Goal: Task Accomplishment & Management: Complete application form

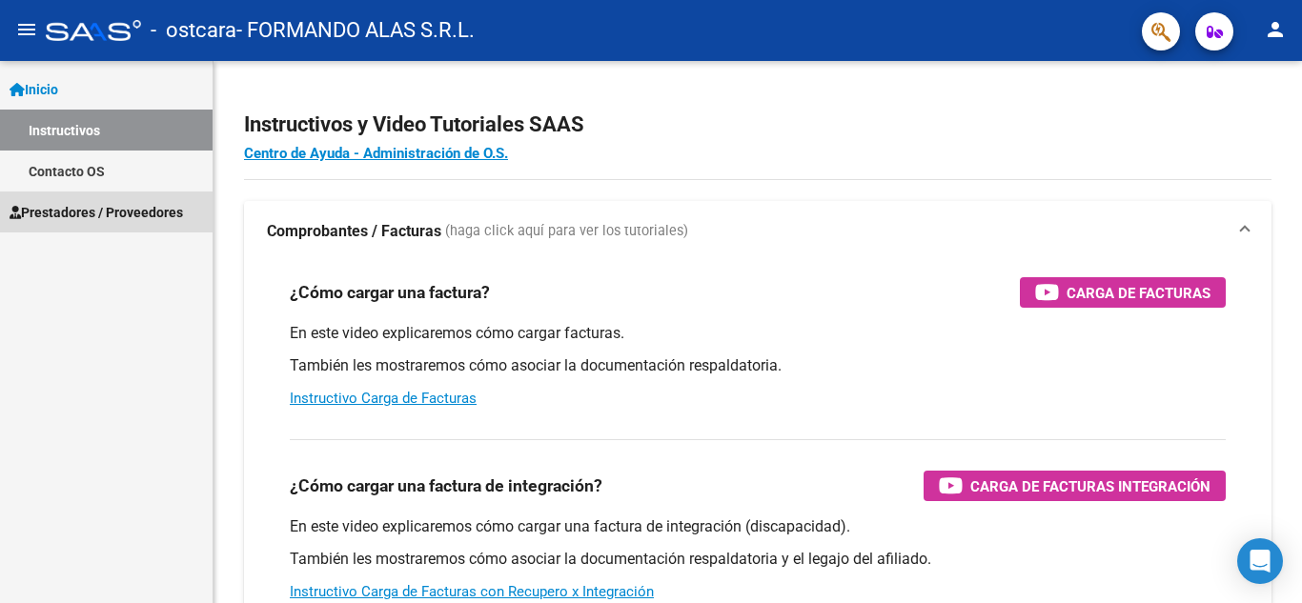
click at [92, 217] on span "Prestadores / Proveedores" at bounding box center [97, 212] width 174 height 21
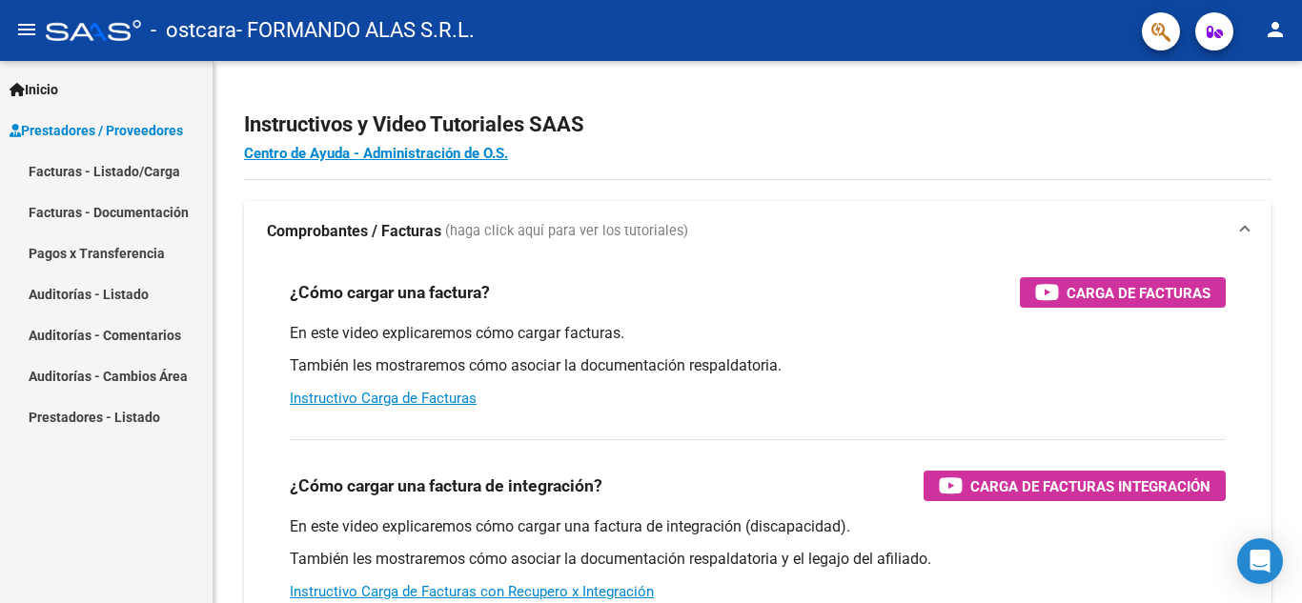
click at [122, 174] on link "Facturas - Listado/Carga" at bounding box center [106, 171] width 213 height 41
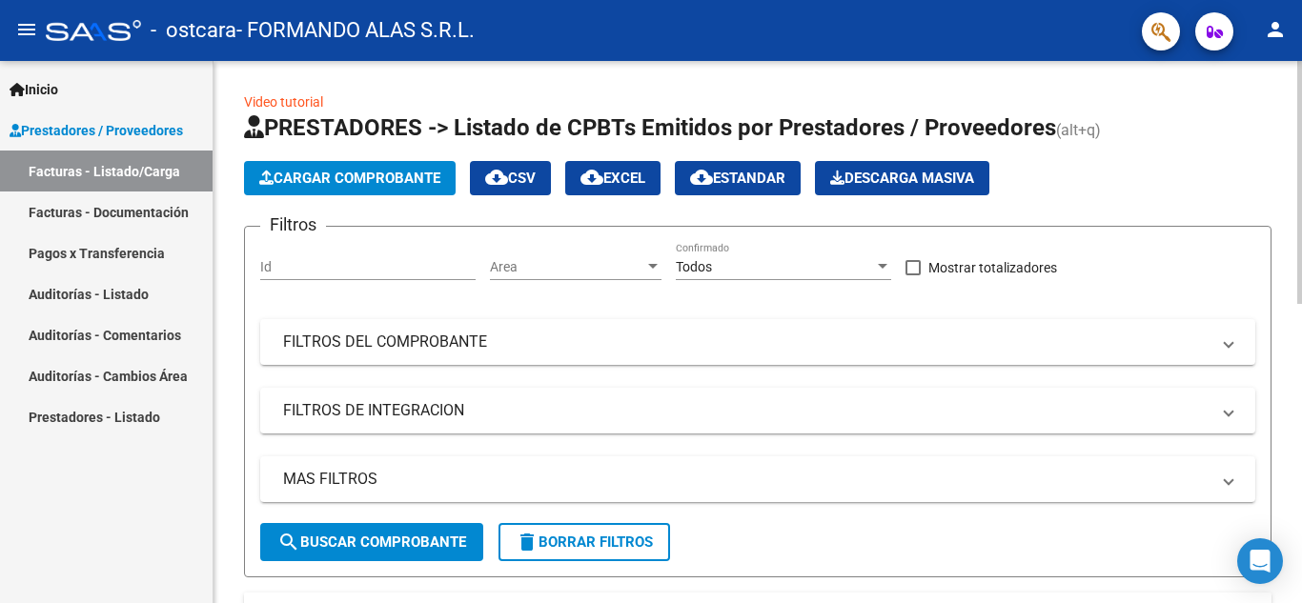
click at [375, 178] on span "Cargar Comprobante" at bounding box center [349, 178] width 181 height 17
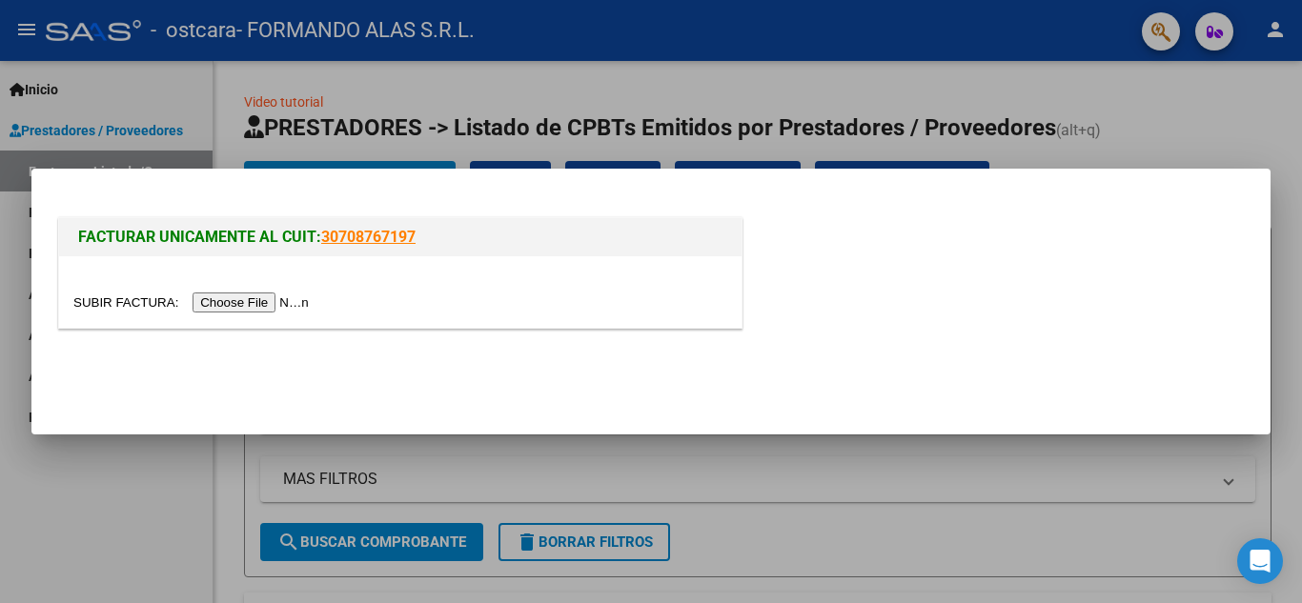
click at [226, 303] on input "file" at bounding box center [193, 303] width 241 height 20
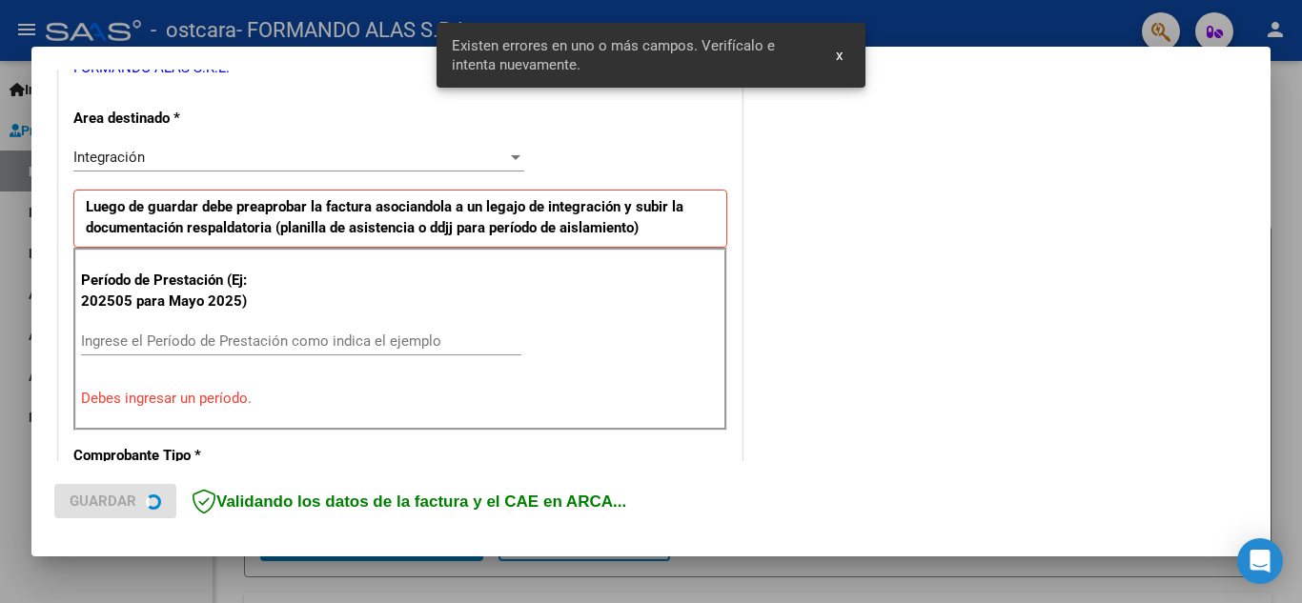
scroll to position [432, 0]
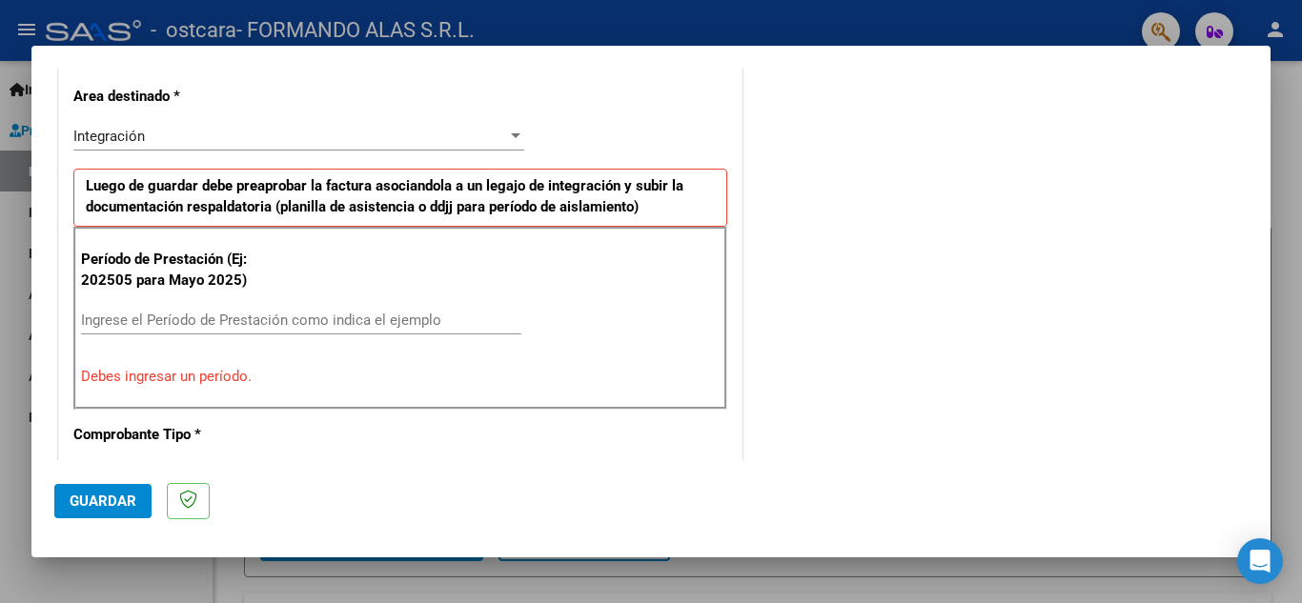
click at [201, 320] on input "Ingrese el Período de Prestación como indica el ejemplo" at bounding box center [301, 320] width 440 height 17
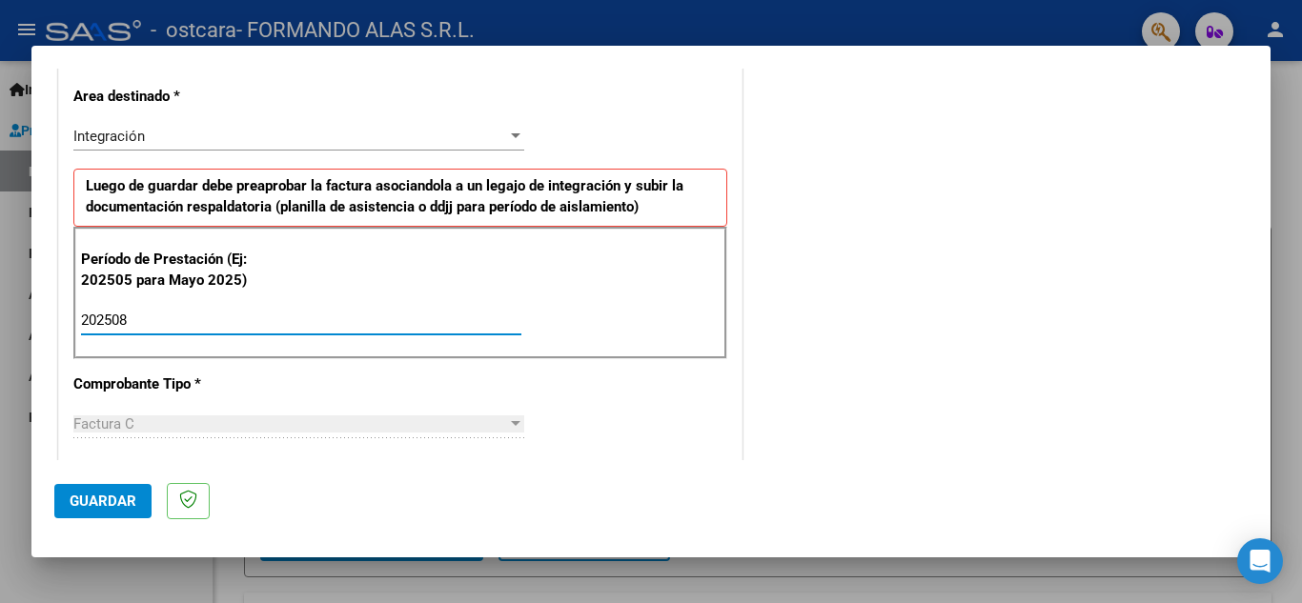
type input "202508"
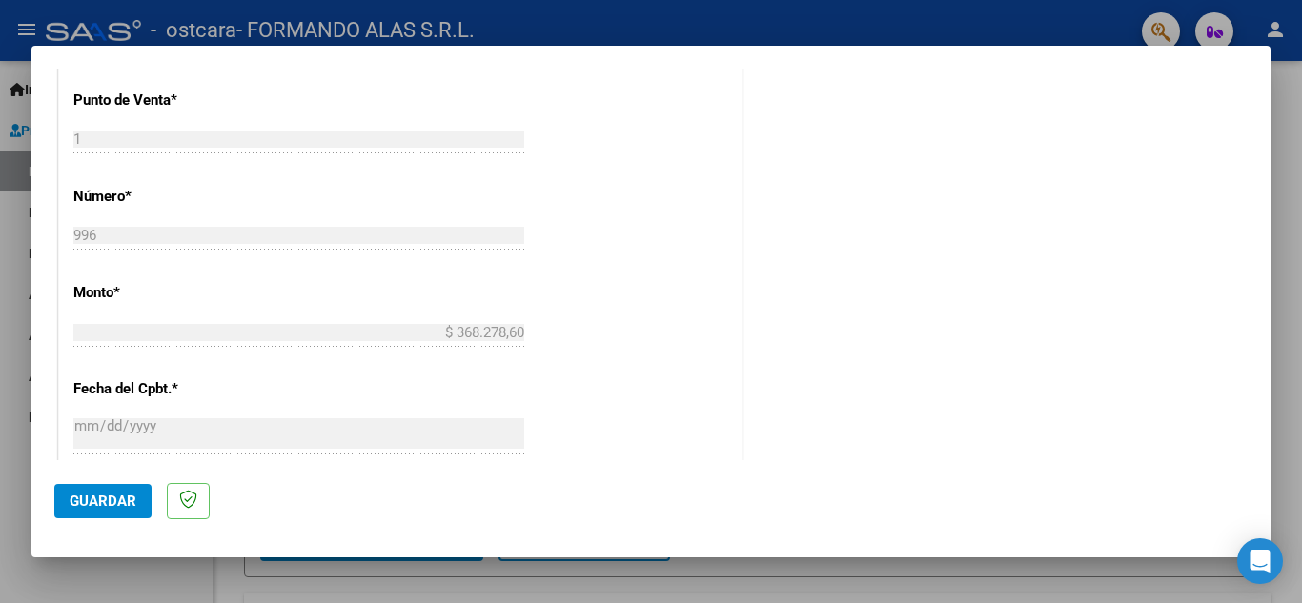
scroll to position [1195, 0]
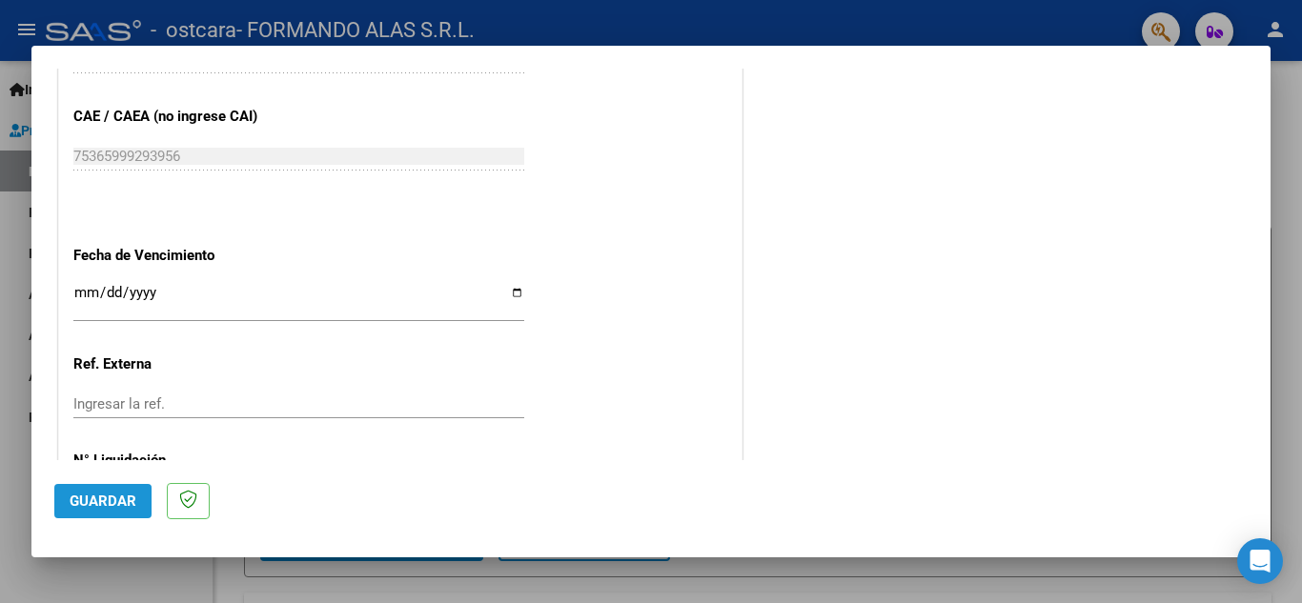
click at [89, 507] on span "Guardar" at bounding box center [103, 501] width 67 height 17
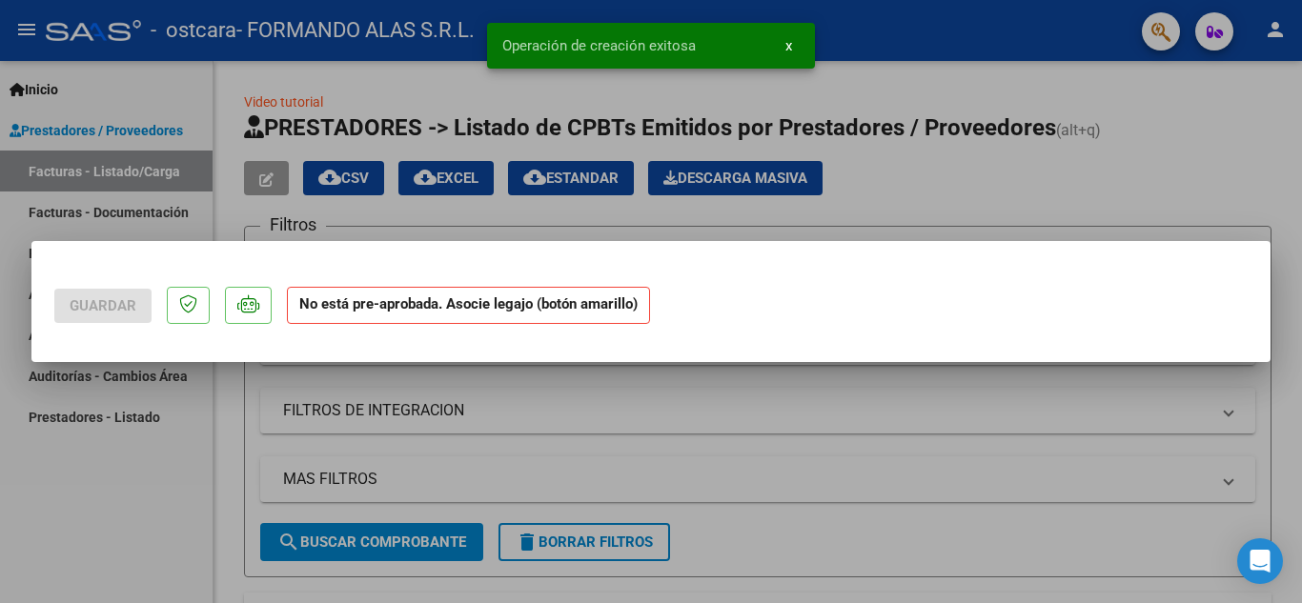
scroll to position [0, 0]
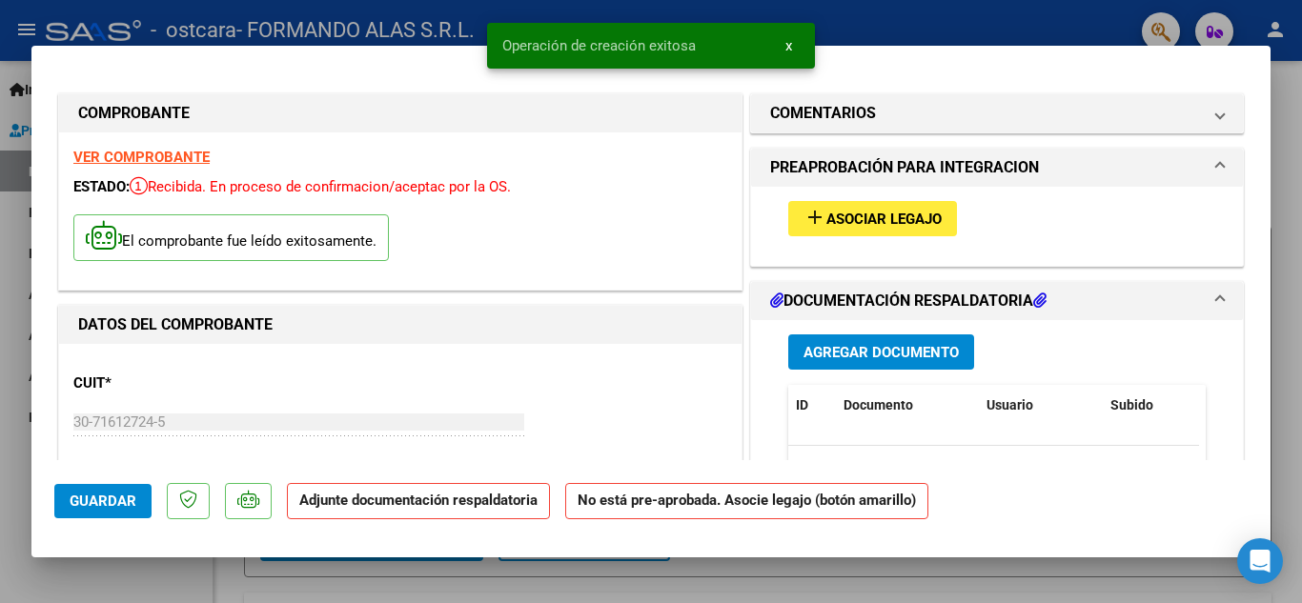
click at [856, 216] on span "Asociar Legajo" at bounding box center [884, 219] width 115 height 17
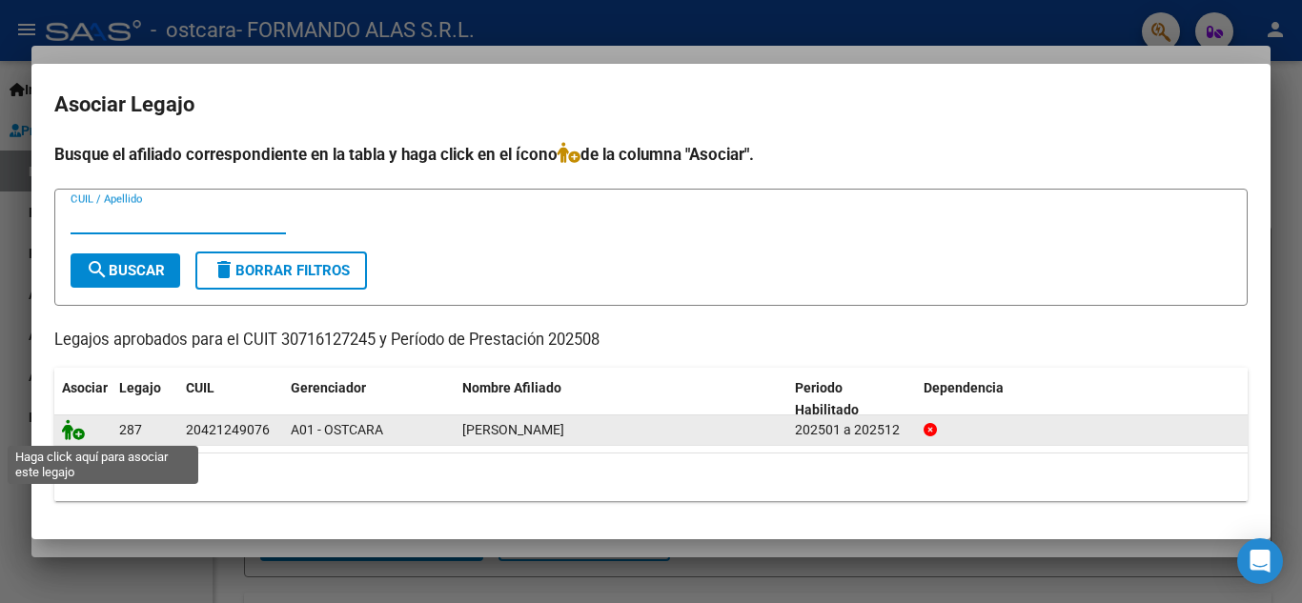
click at [77, 431] on icon at bounding box center [73, 429] width 23 height 21
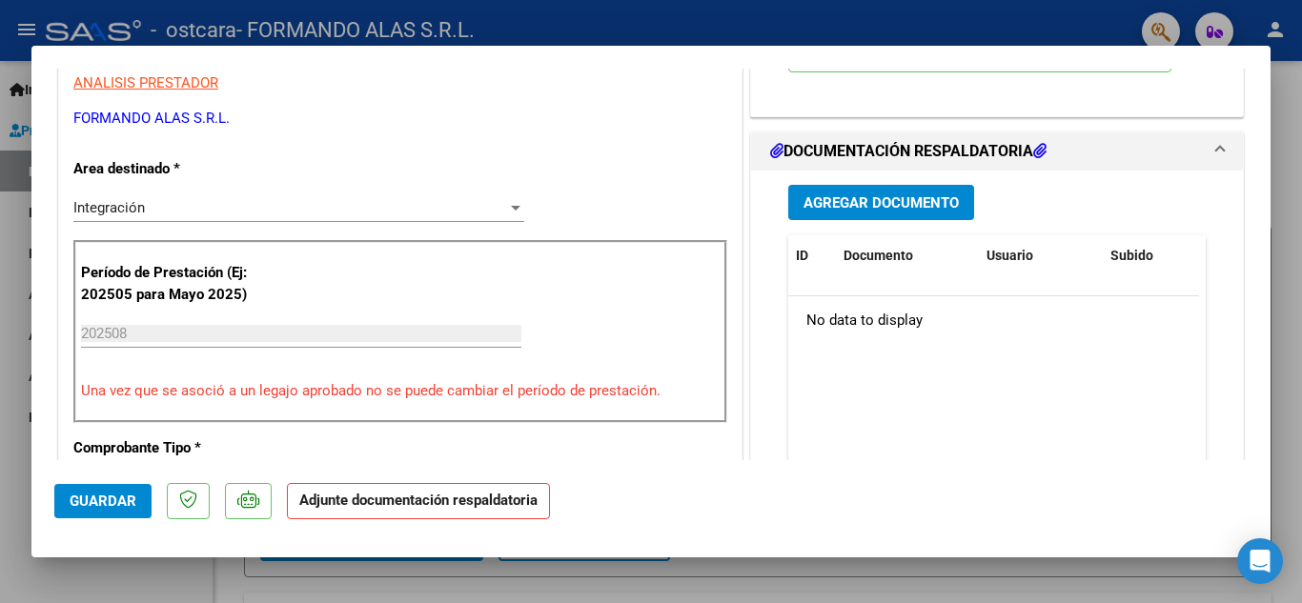
scroll to position [477, 0]
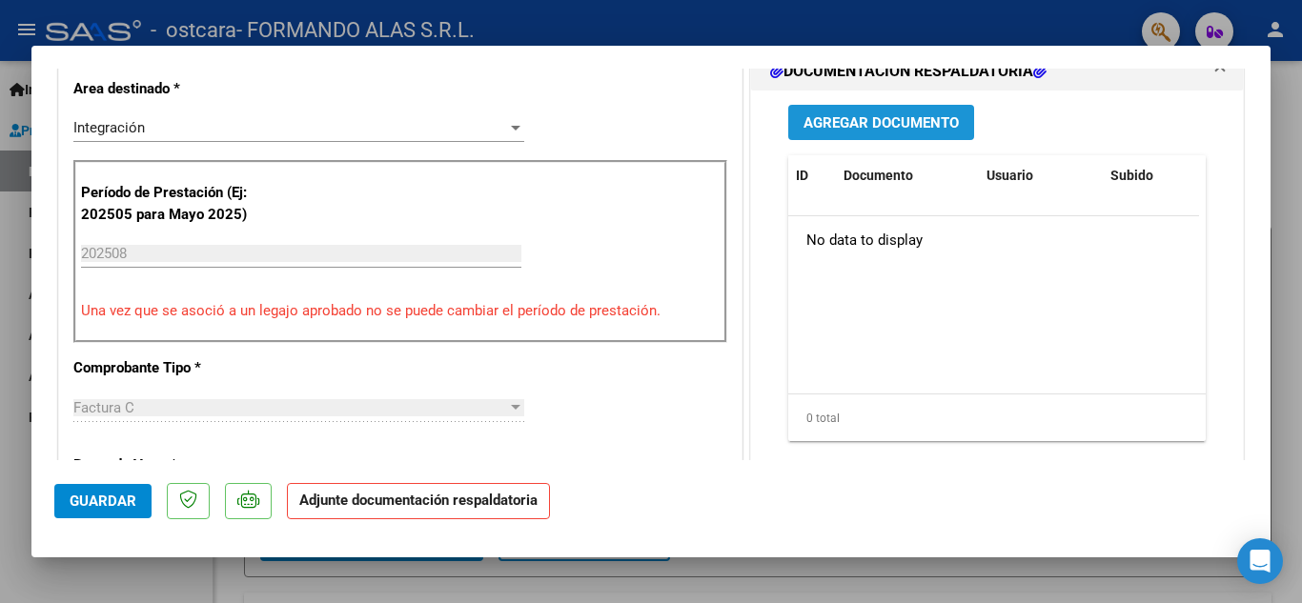
click at [867, 112] on button "Agregar Documento" at bounding box center [881, 122] width 186 height 35
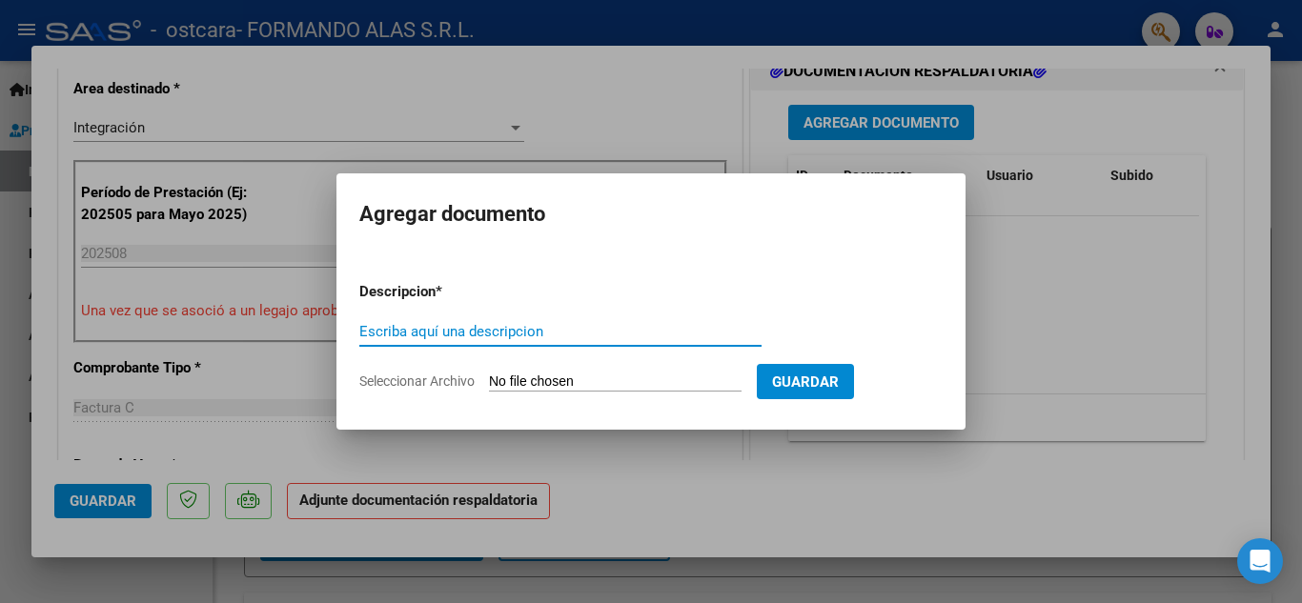
click at [583, 336] on input "Escriba aquí una descripcion" at bounding box center [560, 331] width 402 height 17
type input "Planilla de Asistencia Agosto 2025"
click at [725, 383] on input "Seleccionar Archivo" at bounding box center [615, 383] width 253 height 18
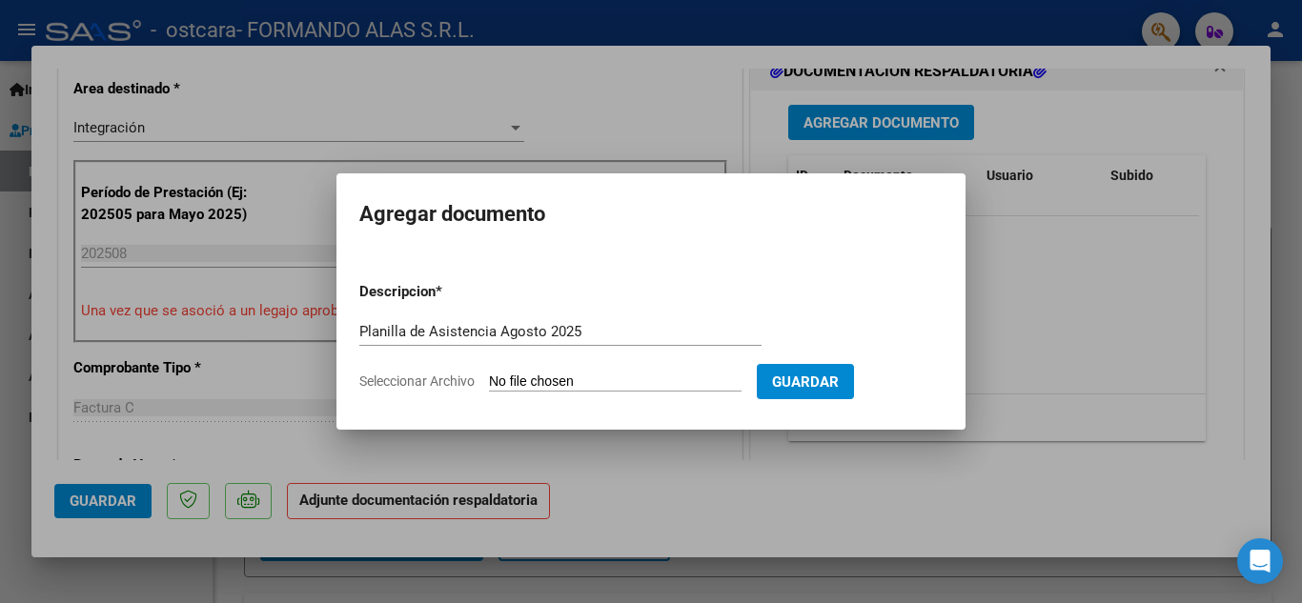
type input "C:\fakepath\Planilla de Asistencia Agosto 2025.pdf"
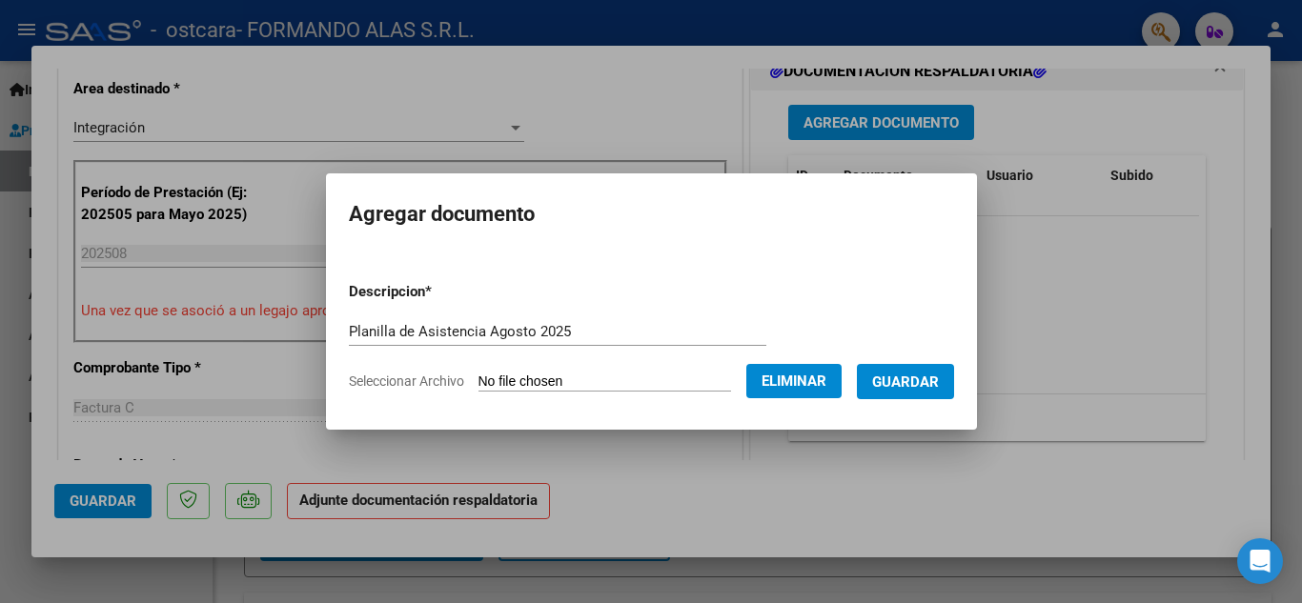
click at [937, 385] on span "Guardar" at bounding box center [905, 382] width 67 height 17
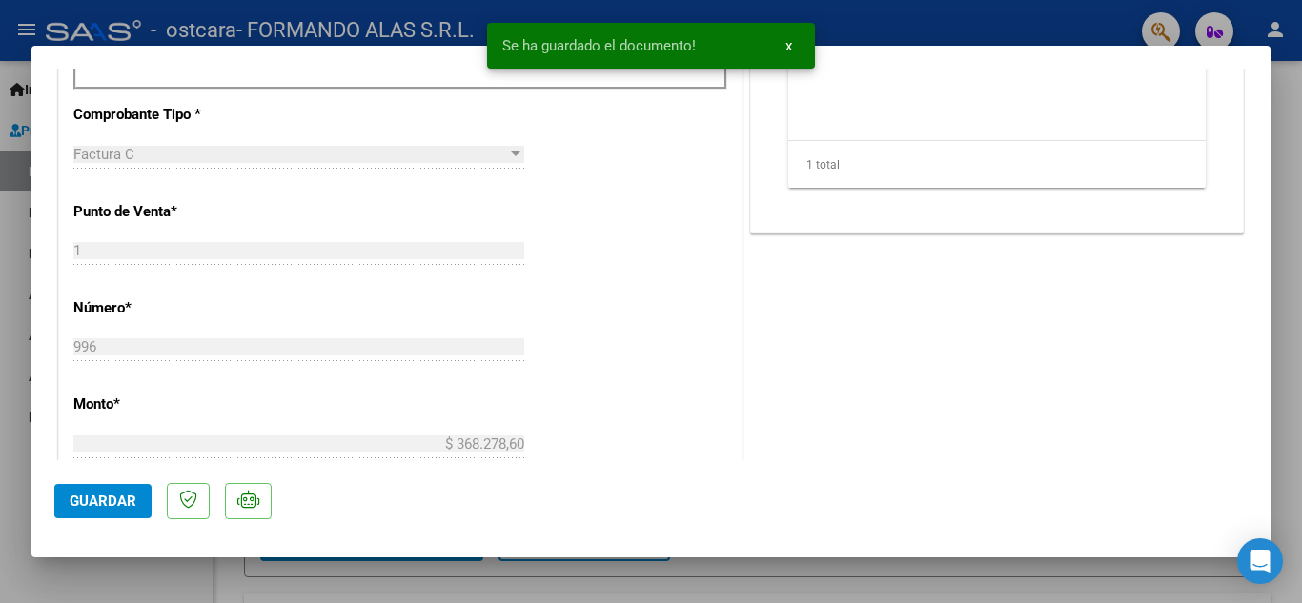
scroll to position [953, 0]
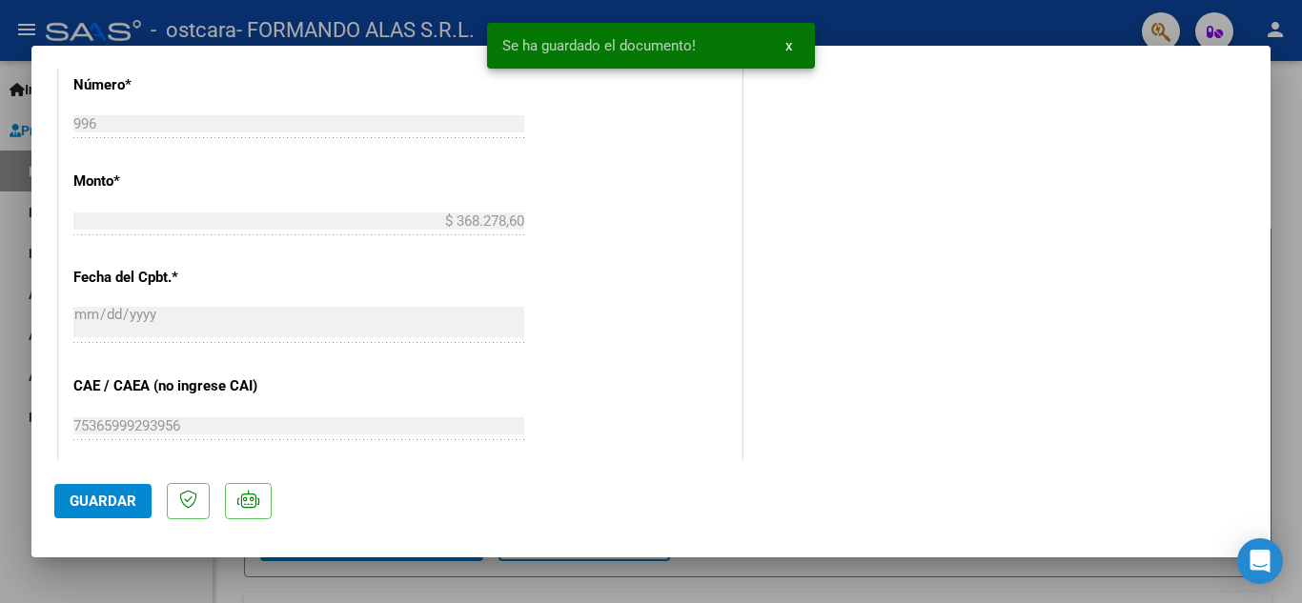
click at [129, 494] on span "Guardar" at bounding box center [103, 501] width 67 height 17
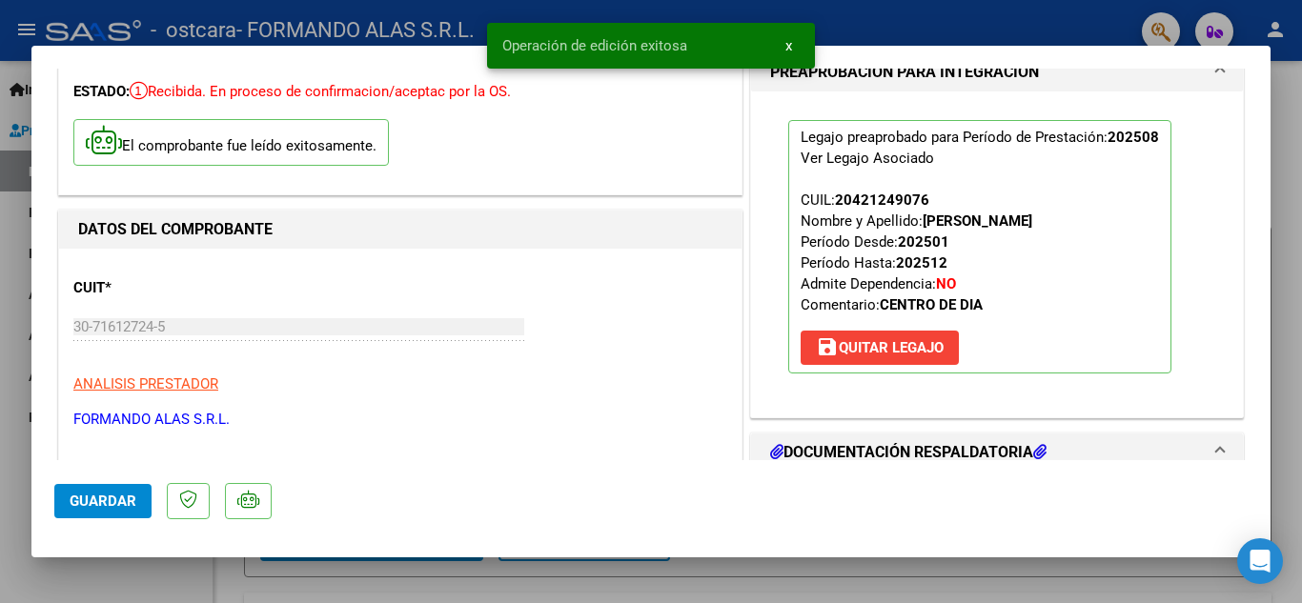
scroll to position [0, 0]
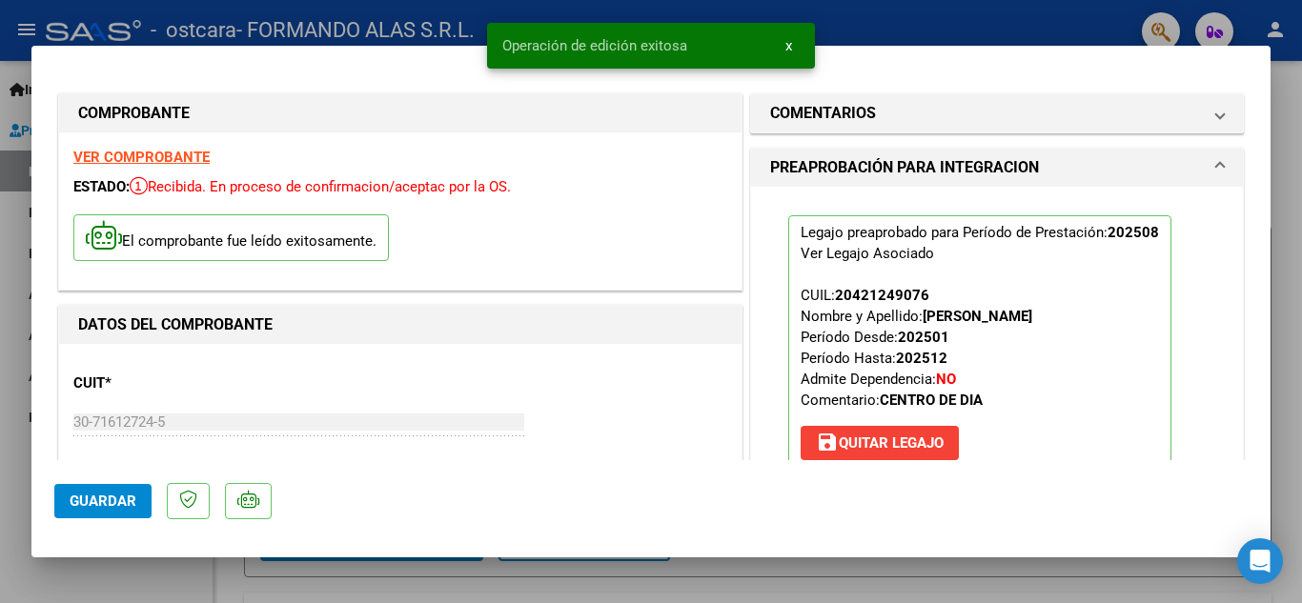
click at [973, 566] on div at bounding box center [651, 301] width 1302 height 603
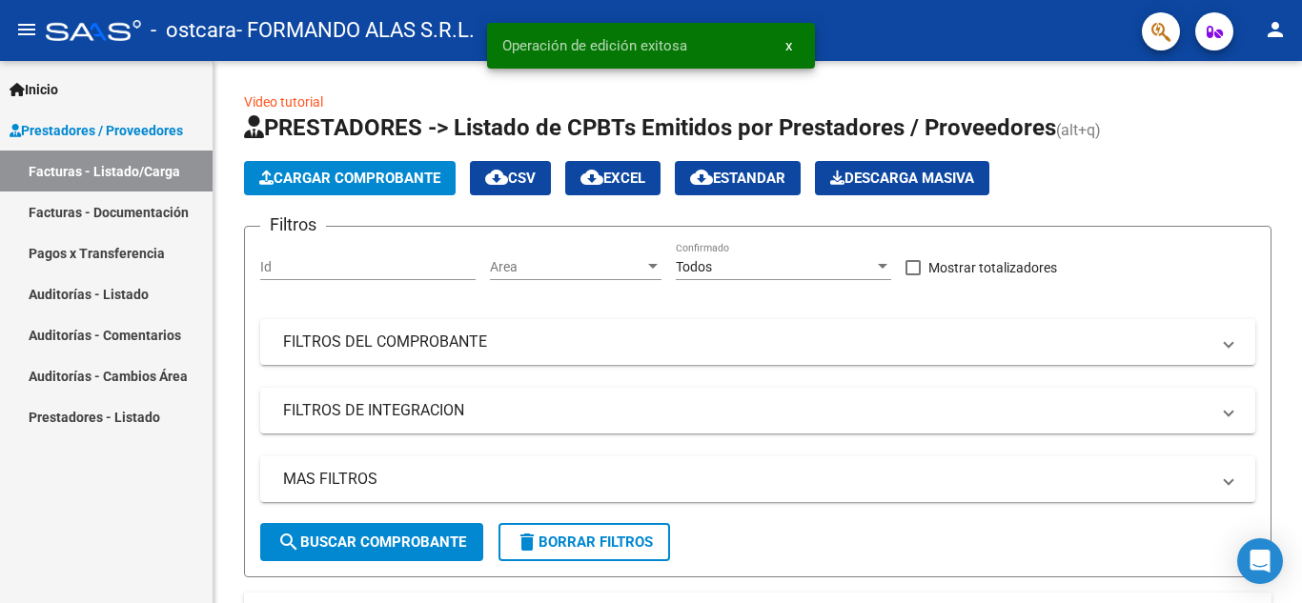
click at [1151, 17] on button "button" at bounding box center [1161, 31] width 38 height 38
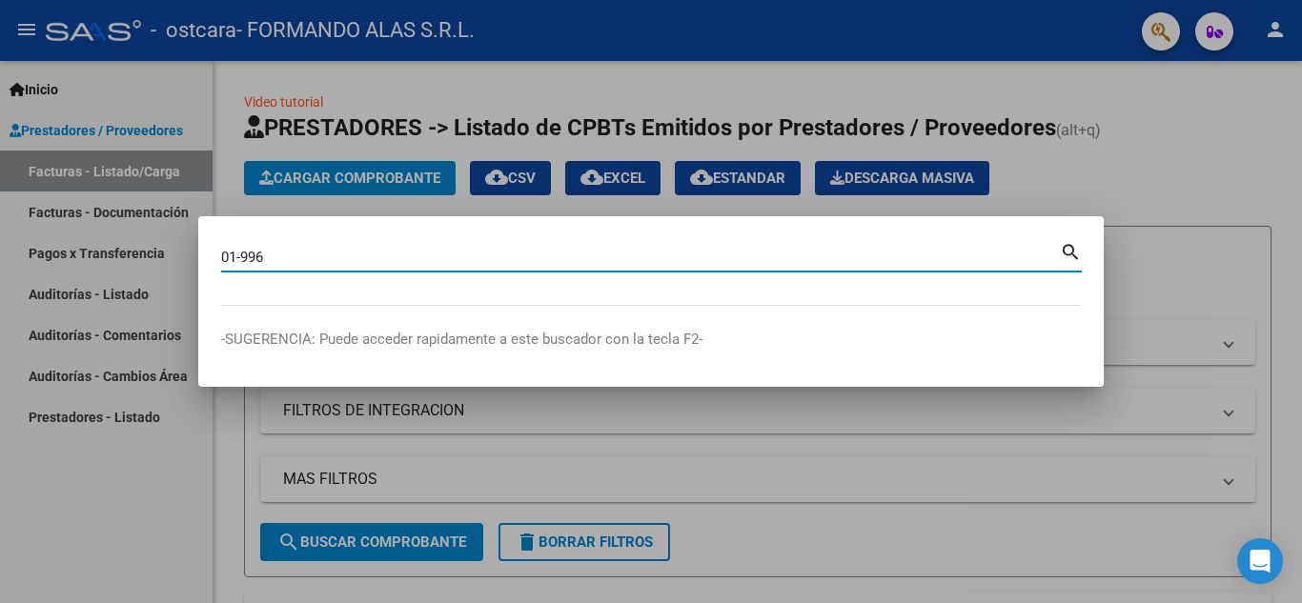
type input "01-996"
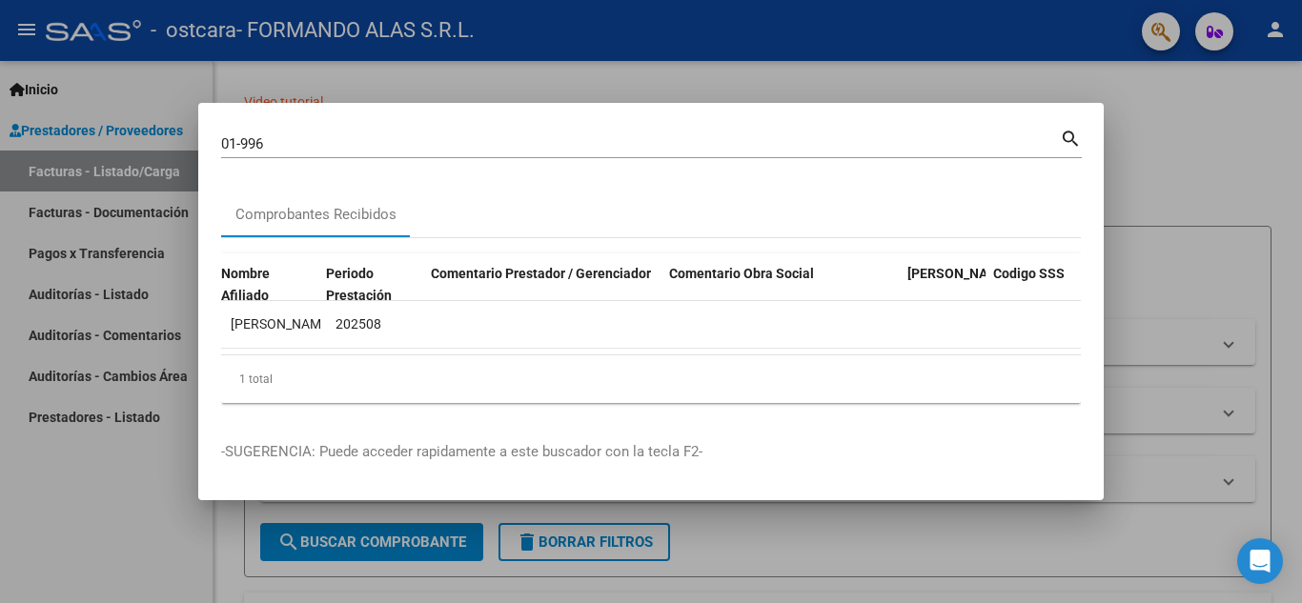
scroll to position [0, 3261]
